Goal: Communication & Community: Answer question/provide support

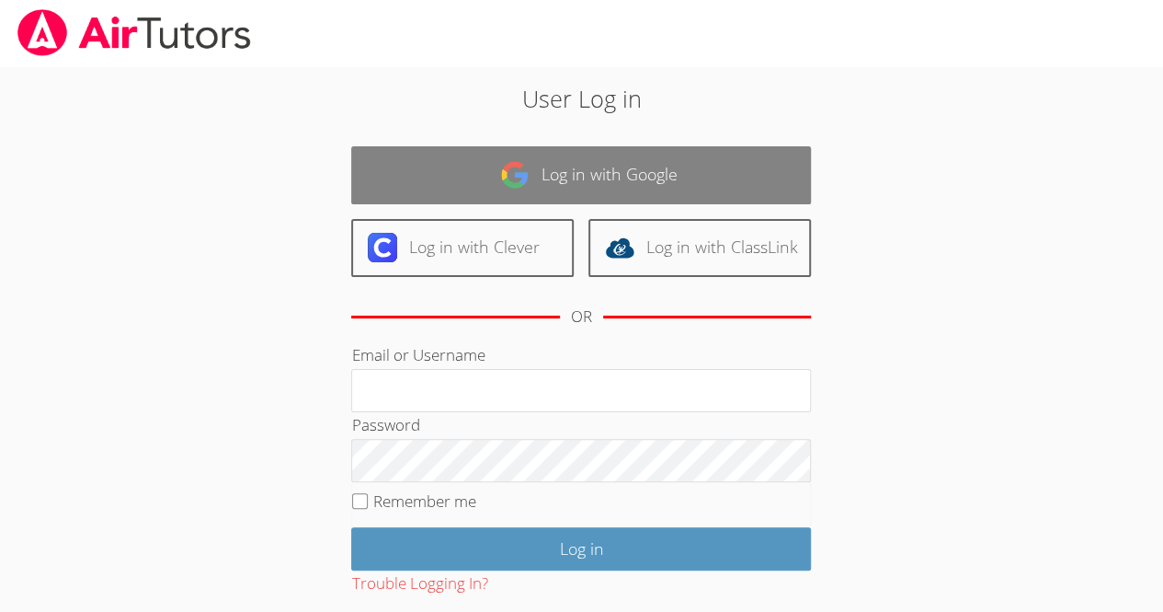
click at [545, 163] on link "Log in with Google" at bounding box center [581, 175] width 460 height 58
click at [579, 180] on link "Log in with Google" at bounding box center [581, 175] width 460 height 58
click at [582, 176] on link "Log in with Google" at bounding box center [581, 175] width 460 height 58
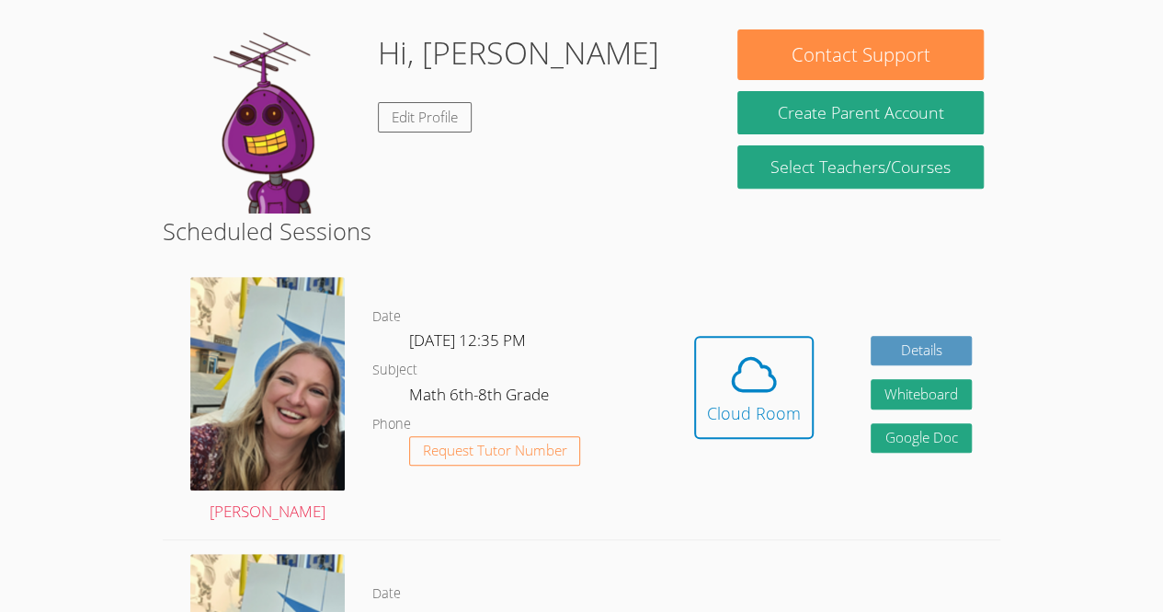
scroll to position [269, 0]
click at [758, 370] on icon at bounding box center [754, 375] width 52 height 52
click at [775, 379] on icon at bounding box center [754, 375] width 52 height 52
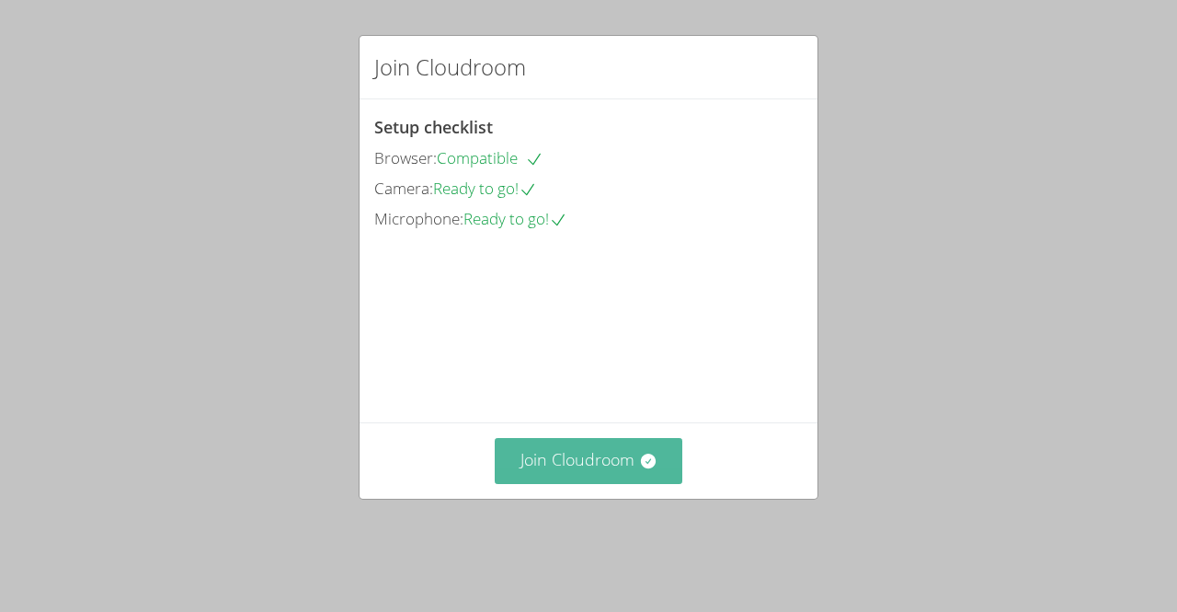
click at [611, 472] on button "Join Cloudroom" at bounding box center [589, 460] width 189 height 45
click at [541, 483] on button "Join Cloudroom" at bounding box center [589, 460] width 189 height 45
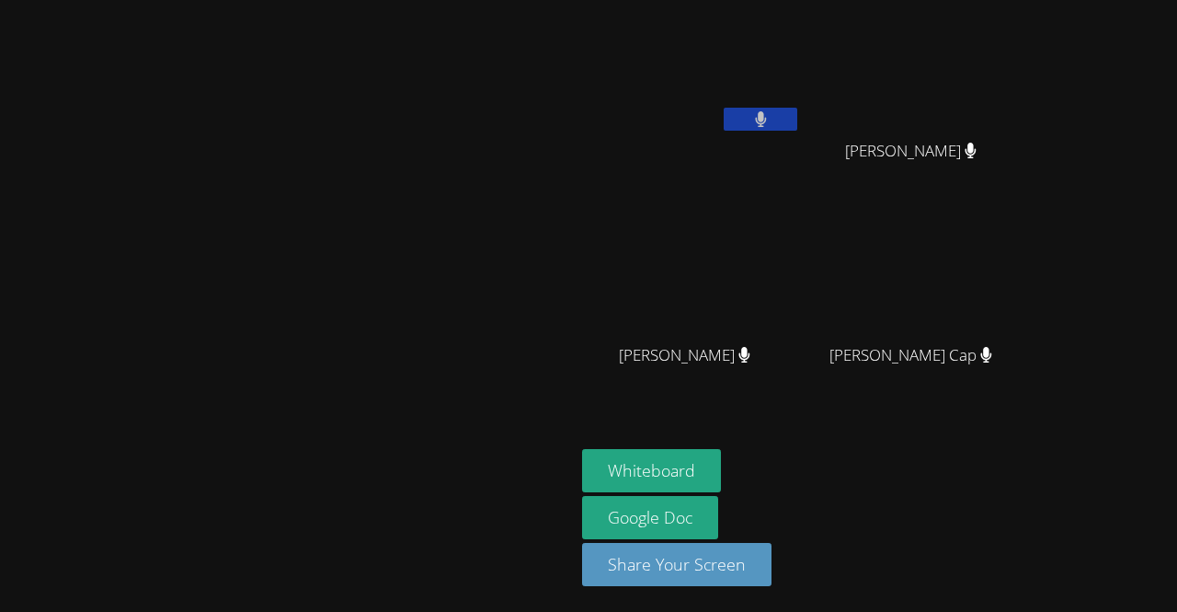
click at [797, 125] on button at bounding box center [761, 119] width 74 height 23
click at [394, 200] on video at bounding box center [288, 268] width 276 height 315
click at [721, 463] on button "Whiteboard" at bounding box center [651, 470] width 139 height 43
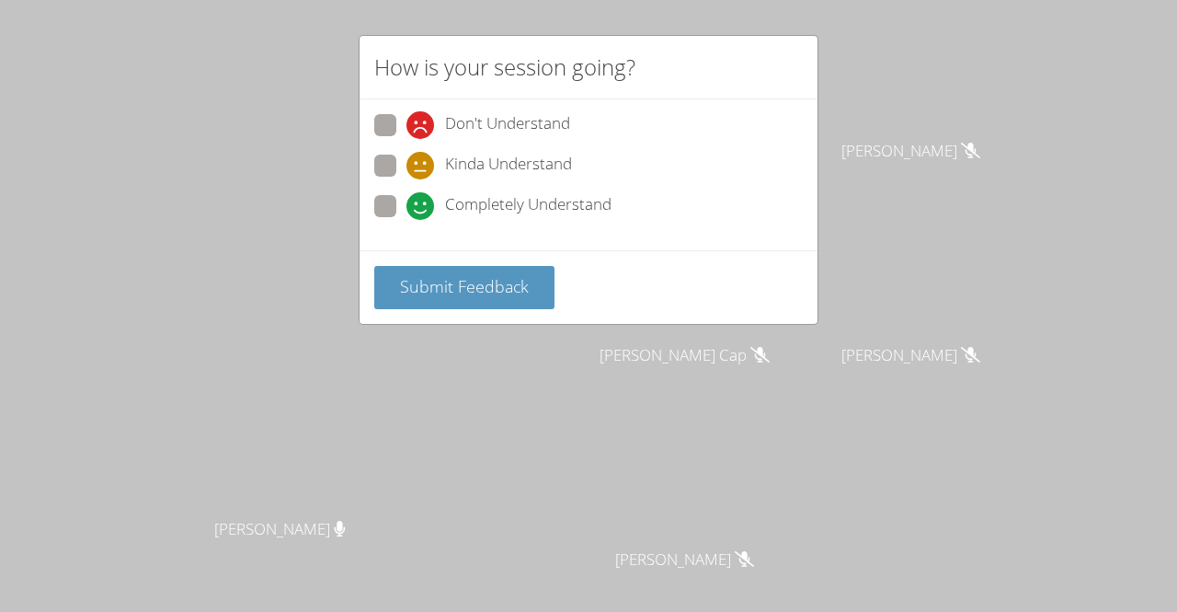
click at [404, 235] on div "Don't Understand Kinda Understand Completely Understand" at bounding box center [589, 174] width 458 height 151
click at [407, 220] on span at bounding box center [407, 220] width 0 height 0
click at [407, 195] on input "Completely Understand" at bounding box center [415, 203] width 16 height 16
radio input "true"
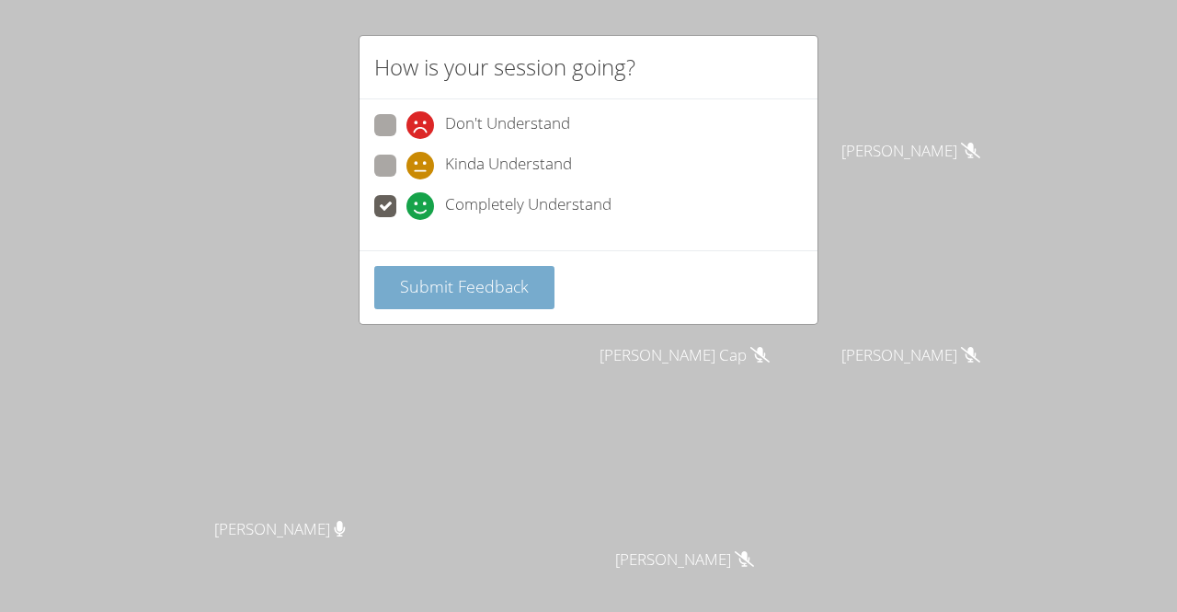
click at [445, 292] on span "Submit Feedback" at bounding box center [464, 286] width 129 height 22
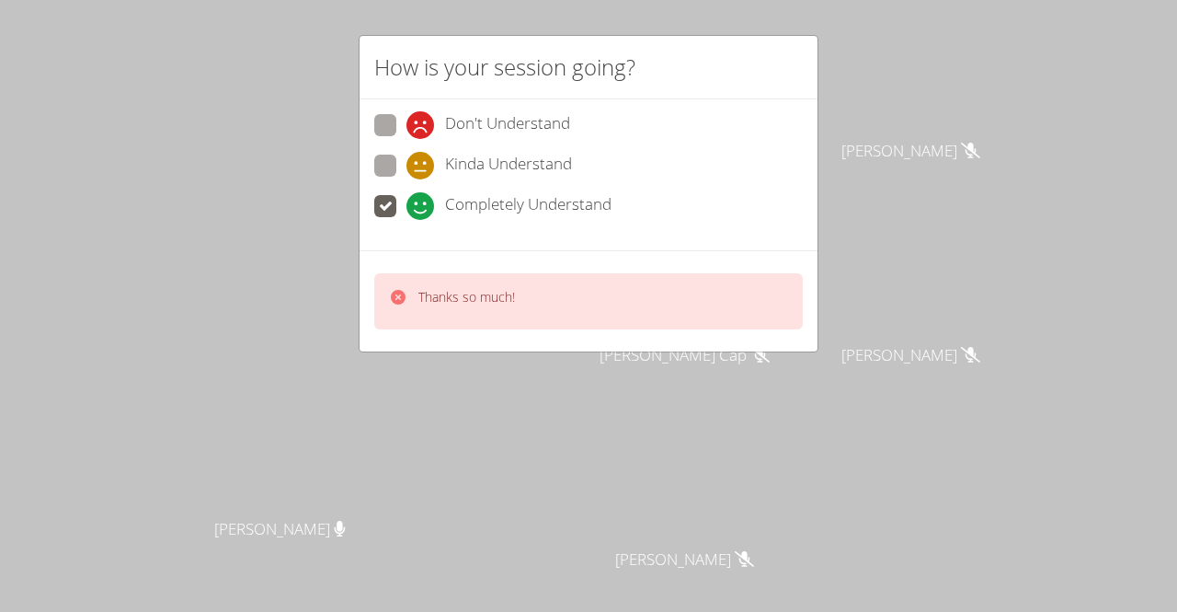
scroll to position [161, 0]
